Goal: Transaction & Acquisition: Download file/media

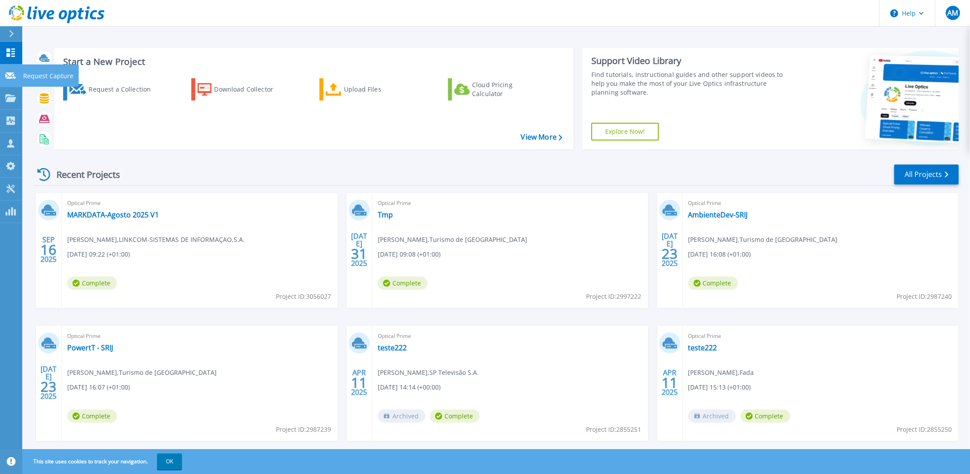
click at [29, 78] on p "Request Capture" at bounding box center [48, 75] width 50 height 23
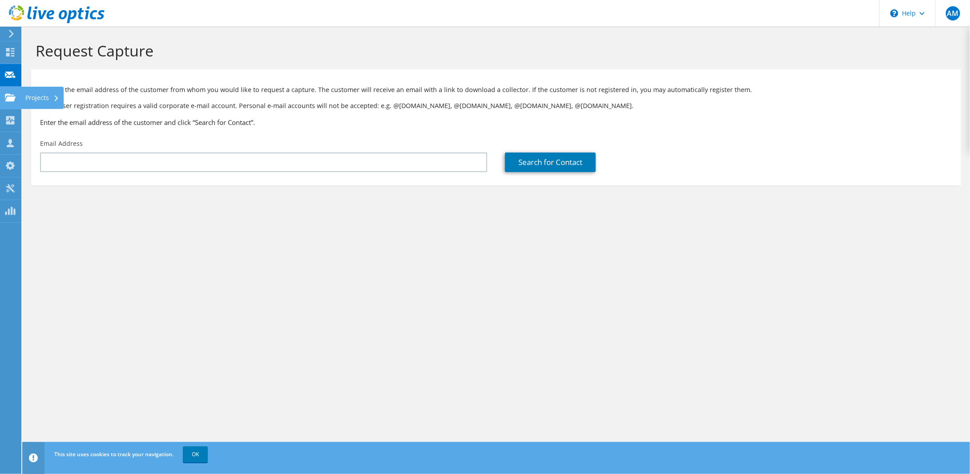
click at [40, 94] on div "Projects" at bounding box center [42, 98] width 43 height 22
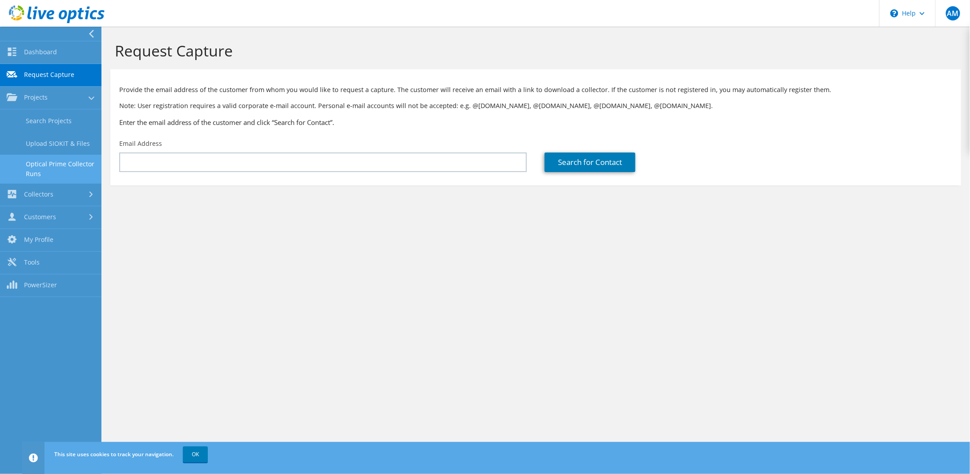
click at [47, 163] on link "Optical Prime Collector Runs" at bounding box center [50, 169] width 101 height 28
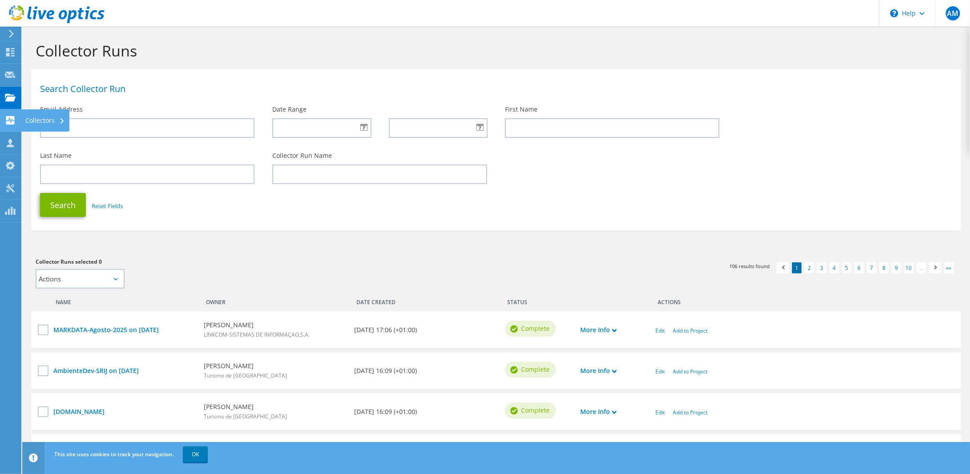
click at [27, 116] on div "Collectors" at bounding box center [45, 120] width 48 height 22
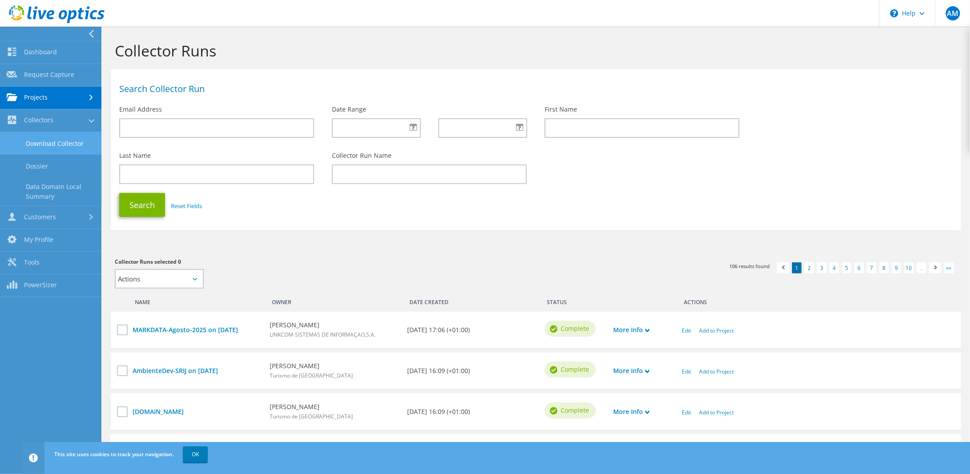
click at [44, 141] on link "Download Collector" at bounding box center [50, 143] width 101 height 23
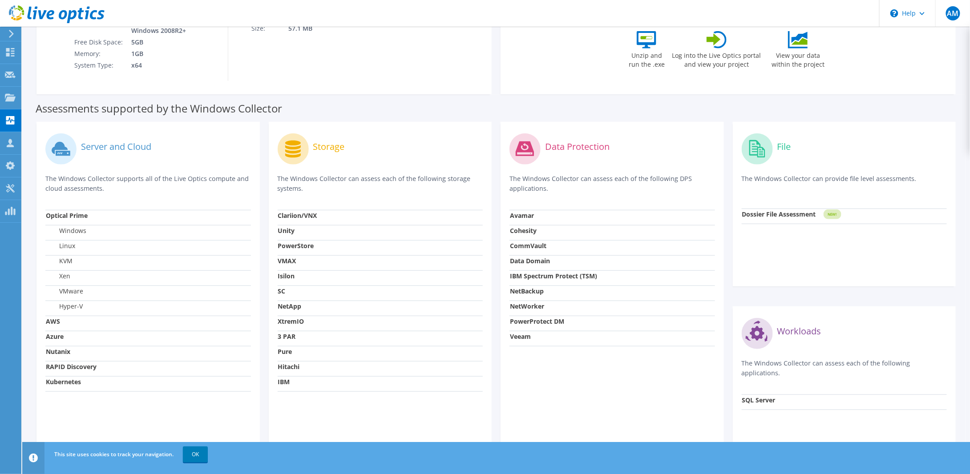
scroll to position [213, 0]
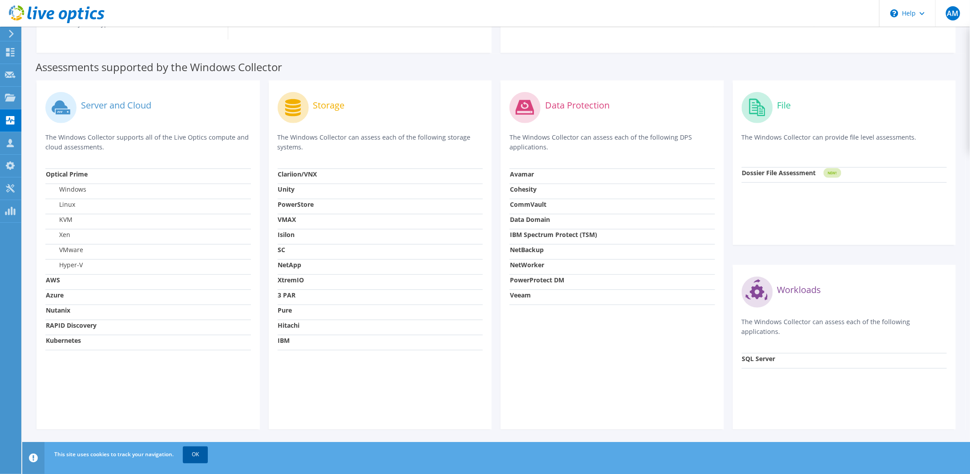
click at [191, 452] on link "OK" at bounding box center [195, 455] width 25 height 16
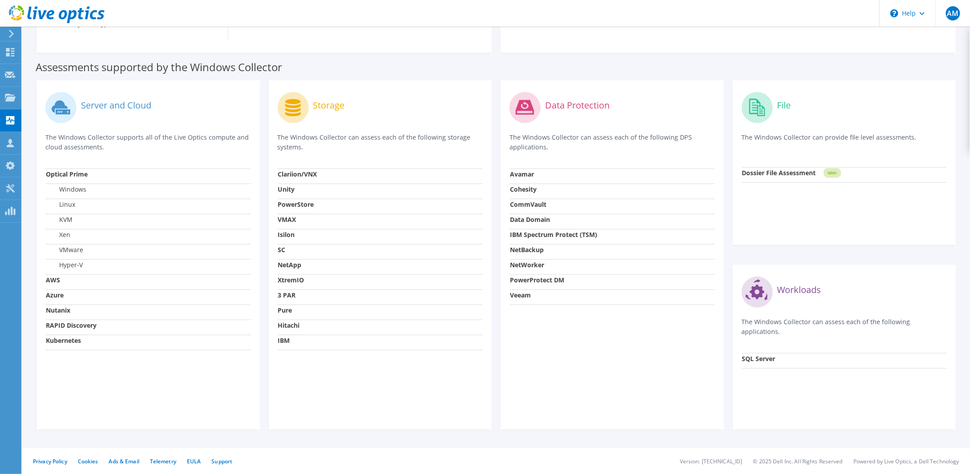
click at [110, 104] on label "Server and Cloud" at bounding box center [116, 105] width 70 height 9
click at [344, 101] on label "Storage" at bounding box center [329, 105] width 32 height 9
click at [569, 104] on label "Data Protection" at bounding box center [577, 105] width 64 height 9
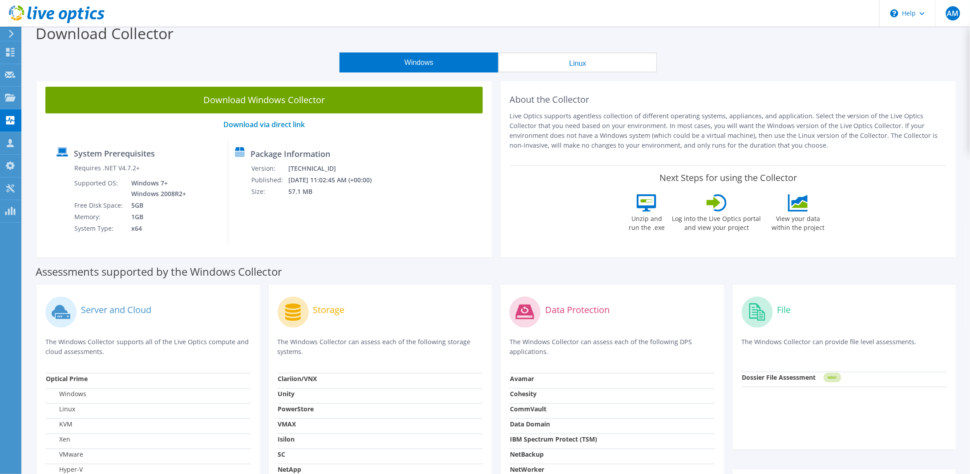
scroll to position [0, 0]
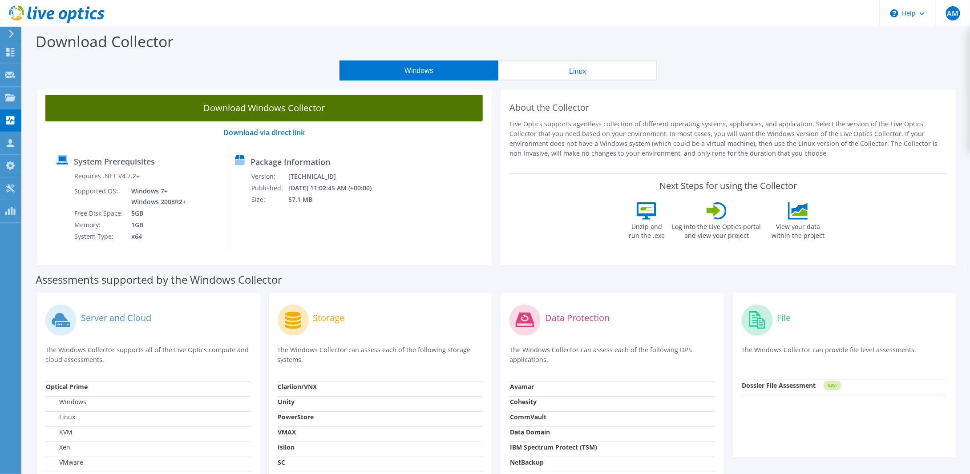
click at [270, 109] on link "Download Windows Collector" at bounding box center [263, 108] width 437 height 27
